Goal: Transaction & Acquisition: Book appointment/travel/reservation

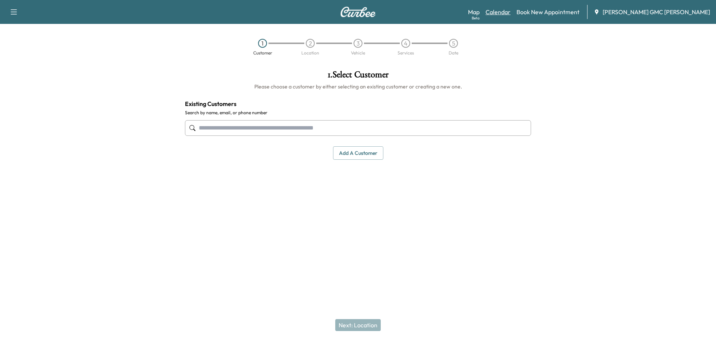
click at [511, 15] on link "Calendar" at bounding box center [498, 11] width 25 height 9
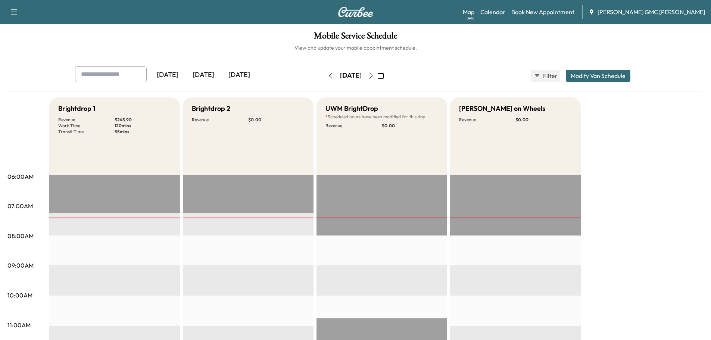
scroll to position [224, 0]
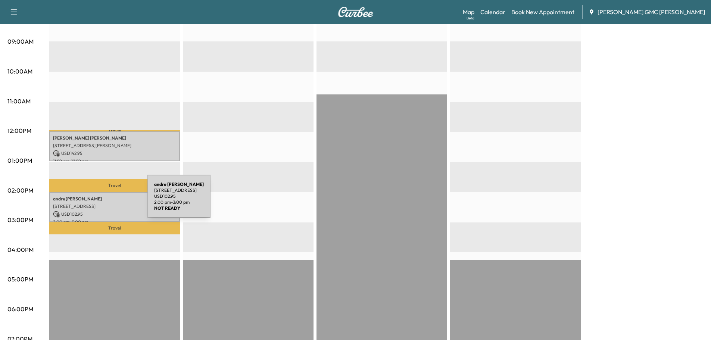
click at [91, 203] on p "[STREET_ADDRESS]" at bounding box center [114, 206] width 123 height 6
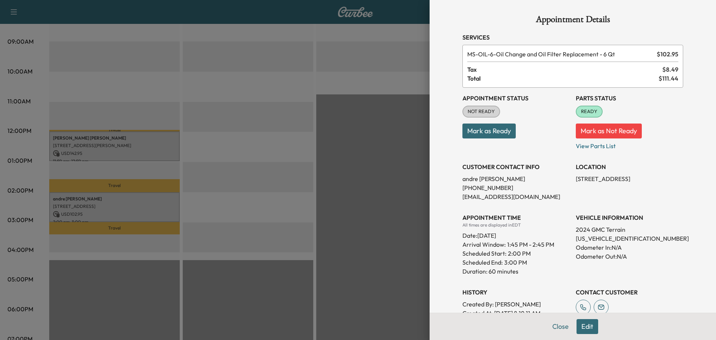
click at [218, 190] on div at bounding box center [358, 170] width 716 height 340
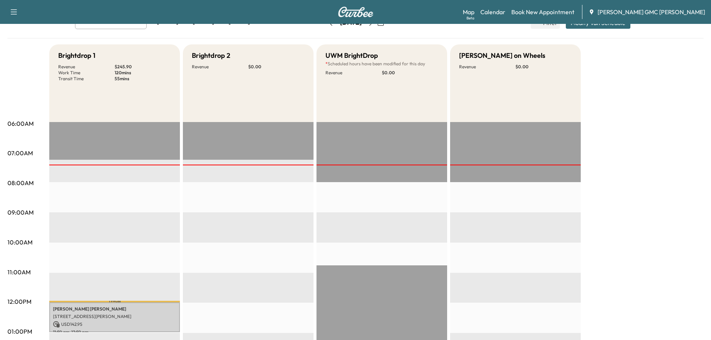
scroll to position [37, 0]
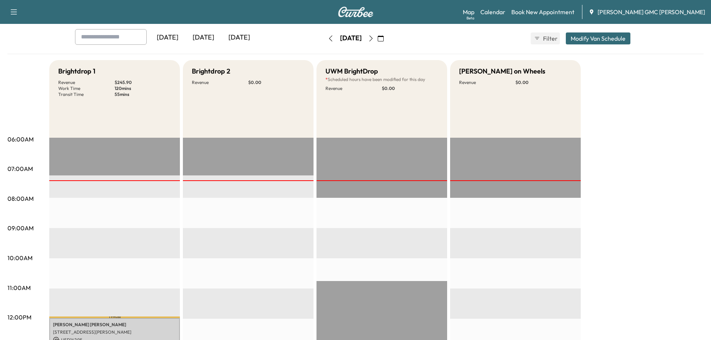
click at [374, 39] on icon "button" at bounding box center [371, 38] width 6 height 6
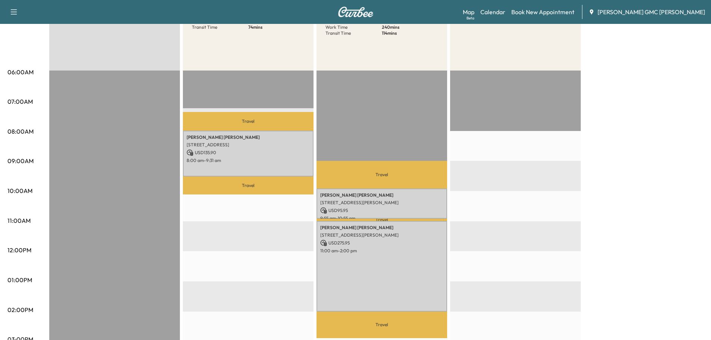
scroll to position [112, 0]
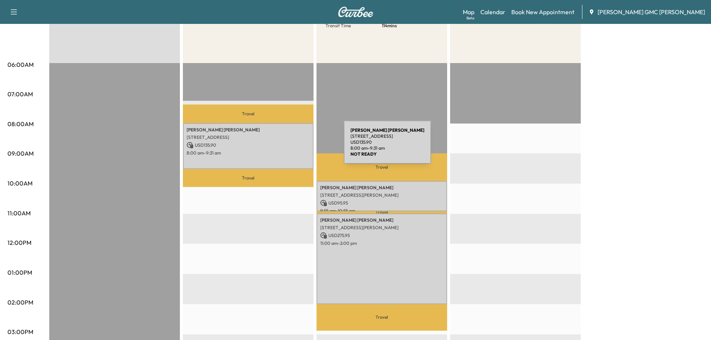
click at [288, 147] on p "USD 135.90" at bounding box center [248, 145] width 123 height 7
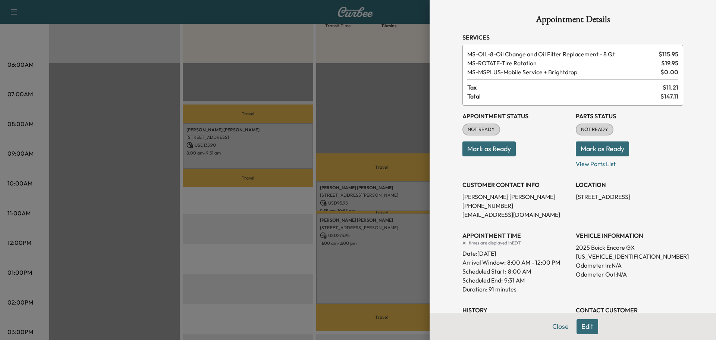
click at [372, 184] on div at bounding box center [358, 170] width 716 height 340
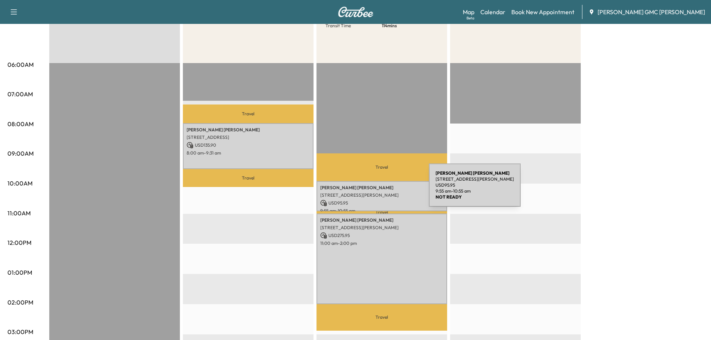
click at [373, 190] on div "[PERSON_NAME] [STREET_ADDRESS][PERSON_NAME] USD 95.95 9:55 am - 10:55 am" at bounding box center [381, 196] width 131 height 30
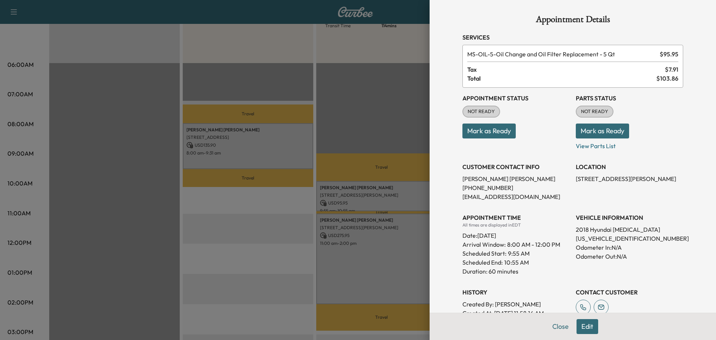
click at [368, 239] on div at bounding box center [358, 170] width 716 height 340
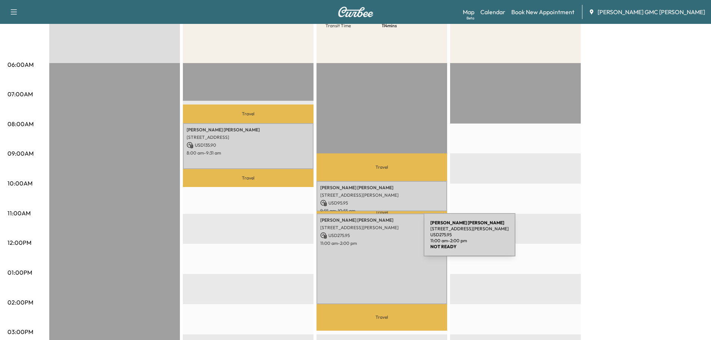
click at [368, 240] on p "11:00 am - 2:00 pm" at bounding box center [381, 243] width 123 height 6
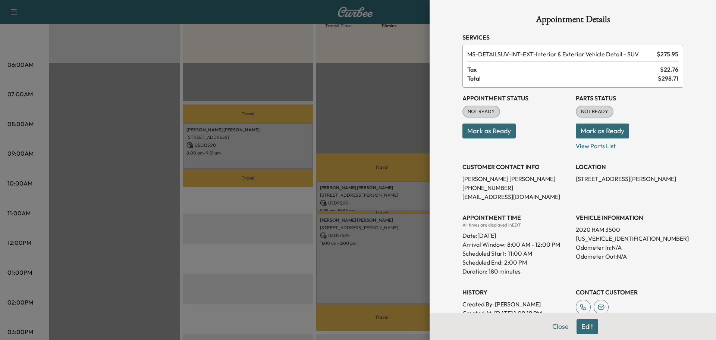
click at [368, 239] on div at bounding box center [358, 170] width 716 height 340
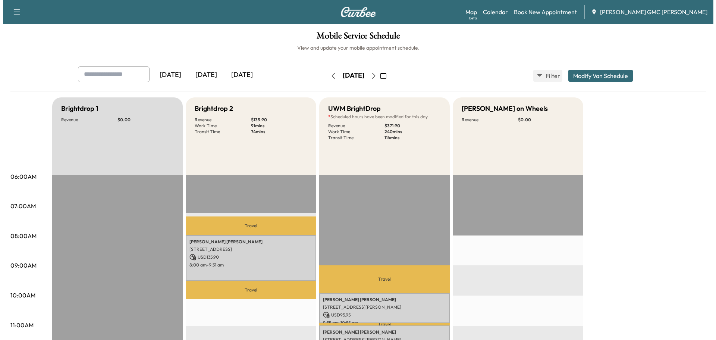
scroll to position [37, 0]
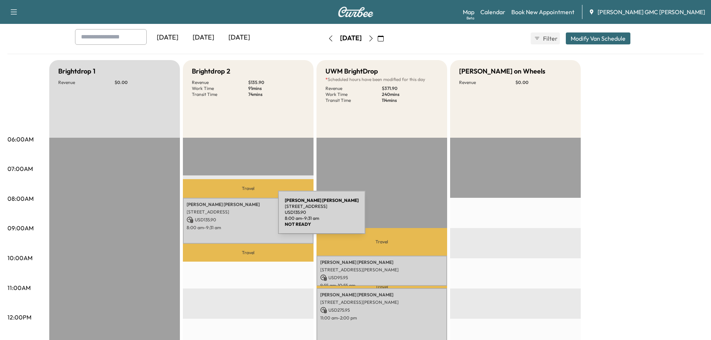
click at [222, 217] on p "USD 135.90" at bounding box center [248, 219] width 123 height 7
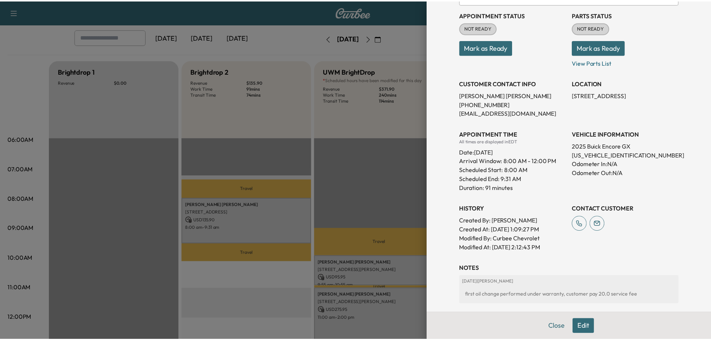
scroll to position [144, 0]
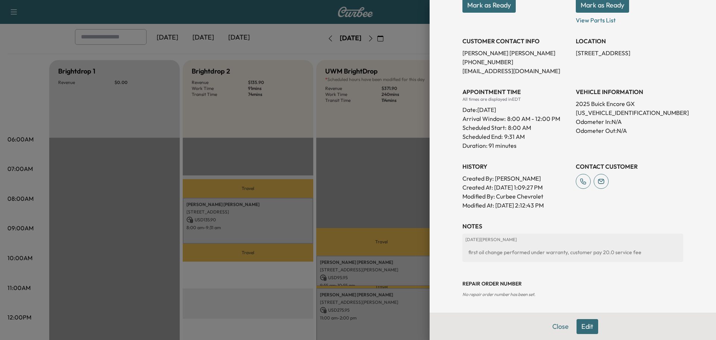
click at [268, 287] on div at bounding box center [358, 170] width 716 height 340
